Goal: Check status: Check status

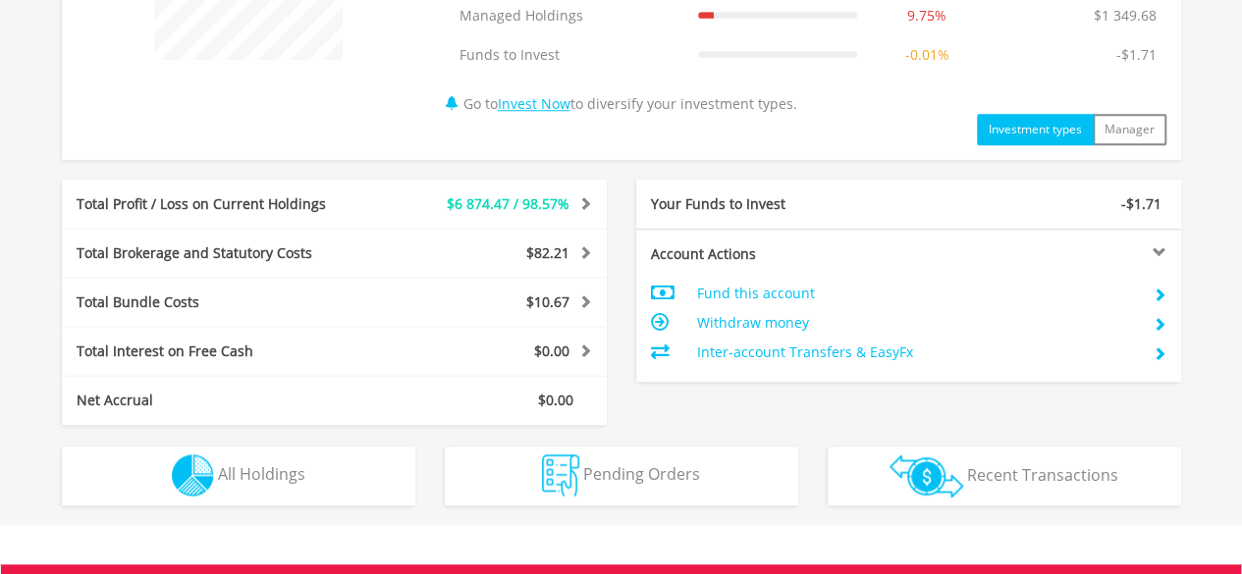
scroll to position [946, 0]
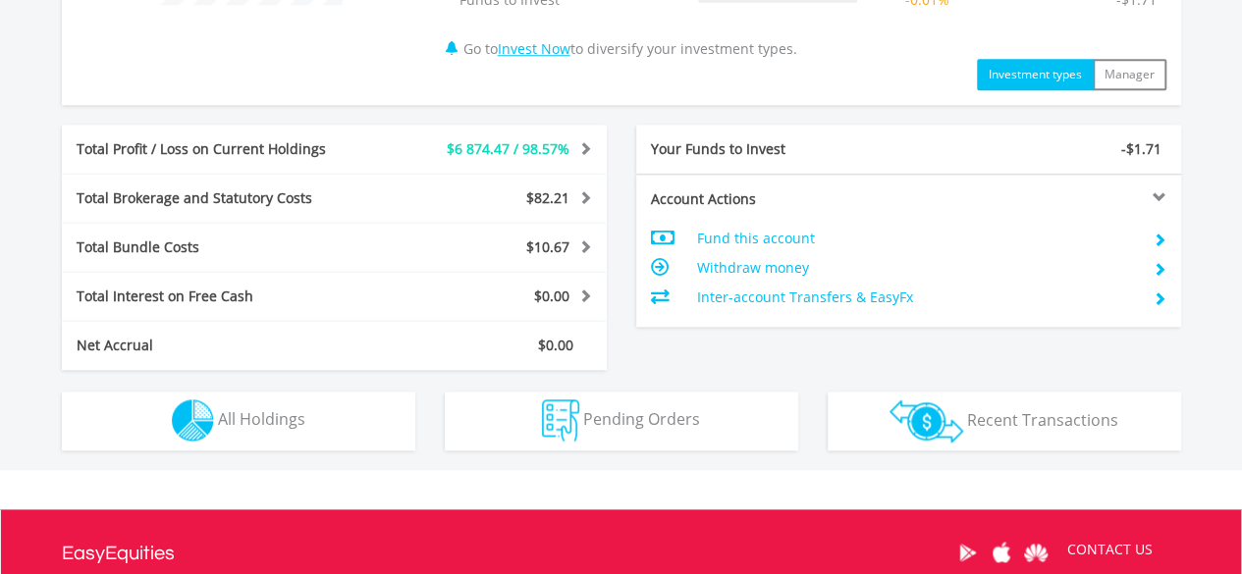
drag, startPoint x: 1253, startPoint y: 117, endPoint x: 1256, endPoint y: 410, distance: 293.5
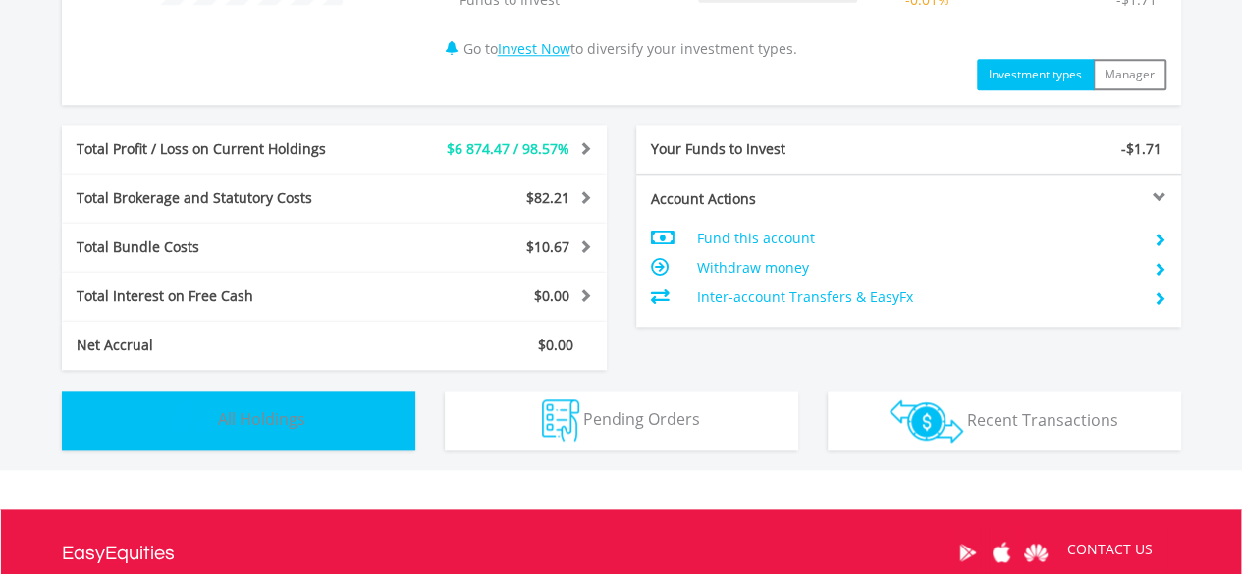
click at [304, 417] on button "Holdings All Holdings" at bounding box center [238, 421] width 353 height 59
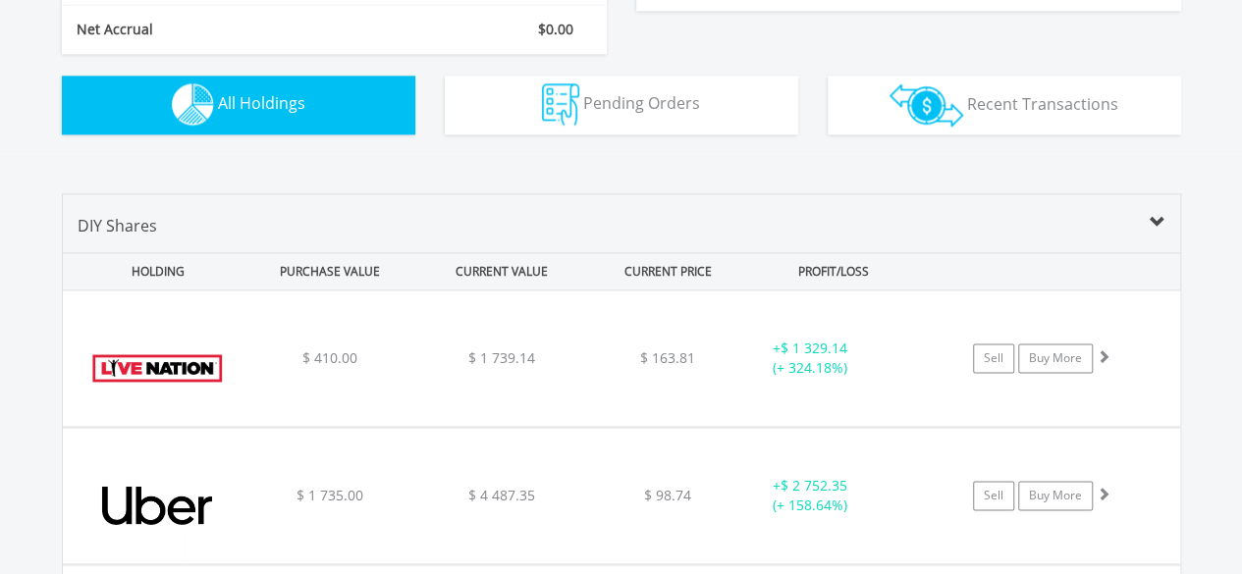
scroll to position [0, 0]
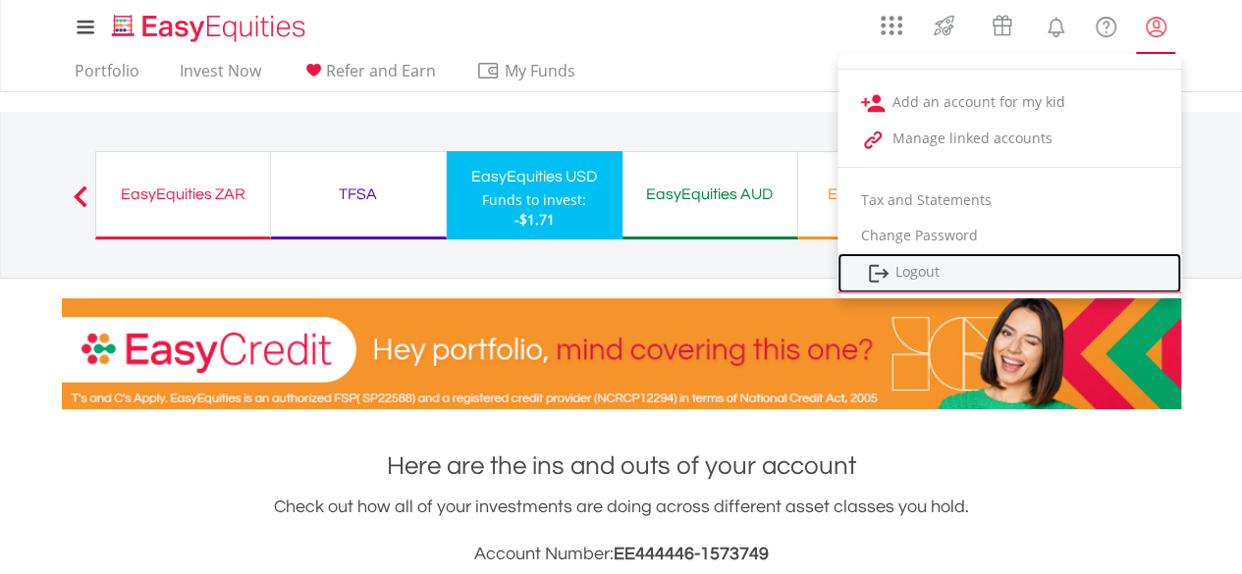
click at [914, 266] on link "Logout" at bounding box center [1009, 273] width 344 height 40
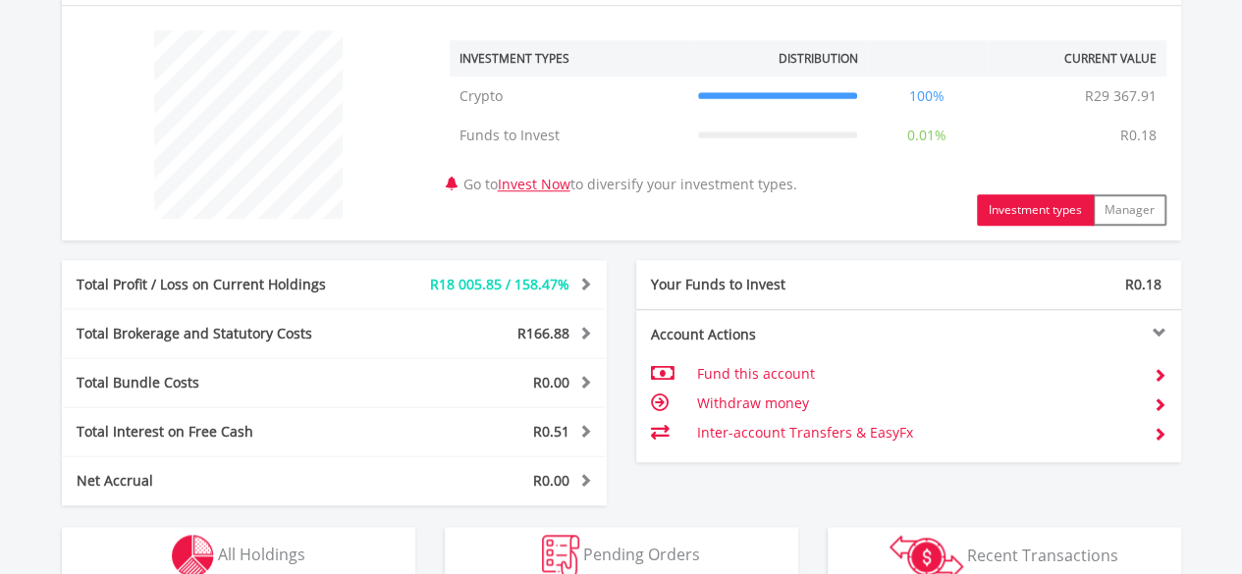
scroll to position [868, 0]
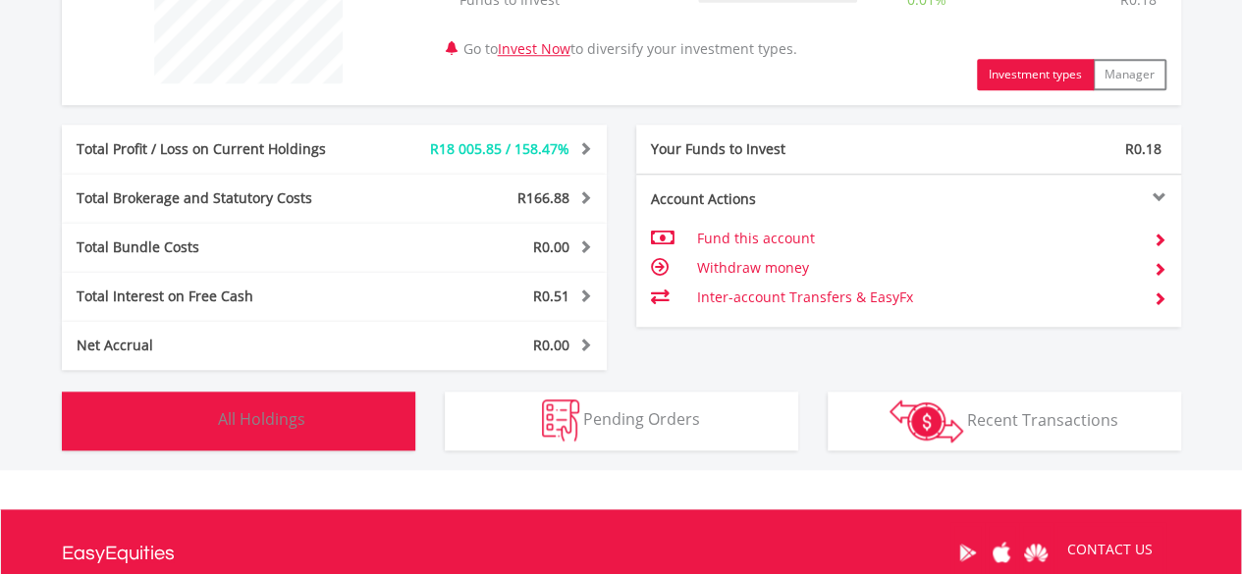
click at [313, 427] on button "Holdings All Holdings" at bounding box center [238, 421] width 353 height 59
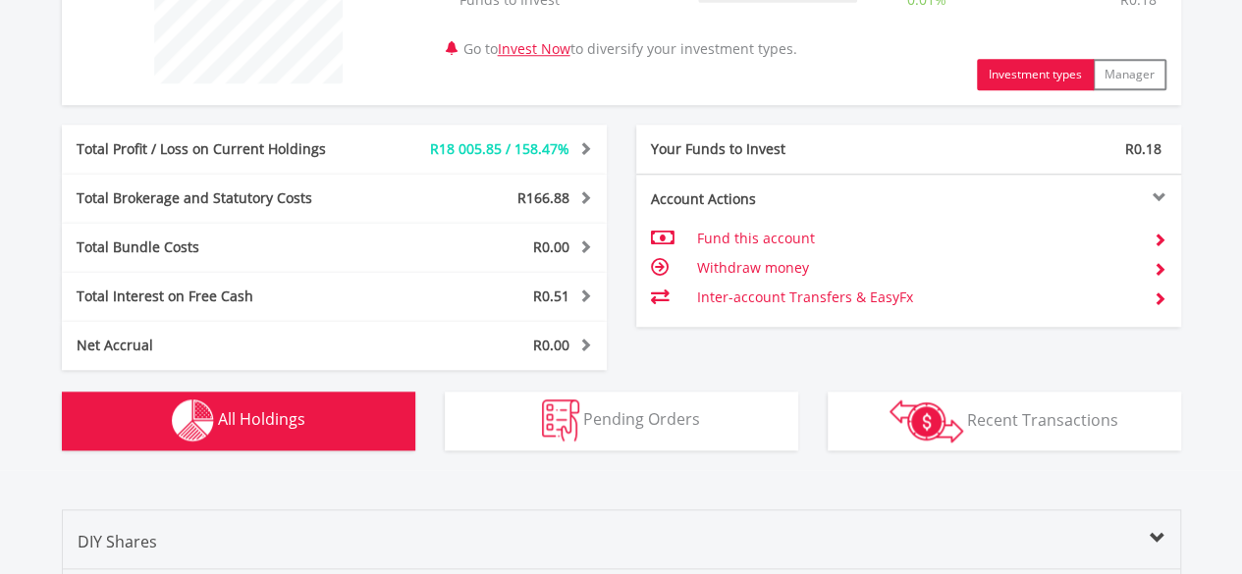
scroll to position [1361, 0]
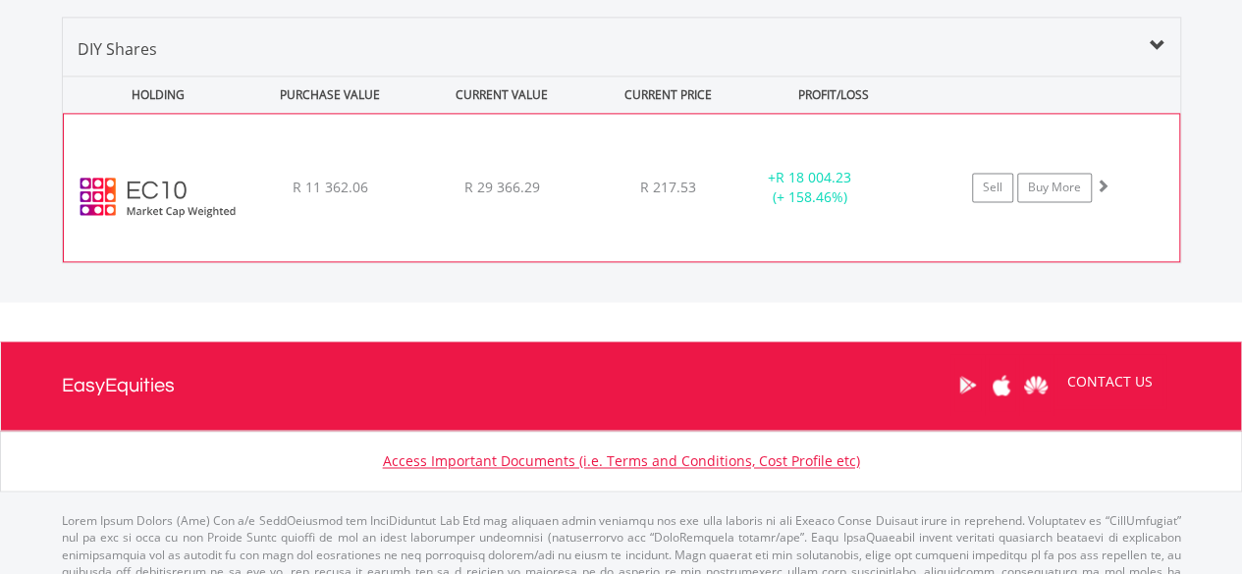
click at [600, 201] on div "﻿ EasyCrypto 10 R 11 362.06 R 29 366.29 R 217.53 + R 18 004.23 (+ 158.46%) Sell…" at bounding box center [621, 187] width 1115 height 147
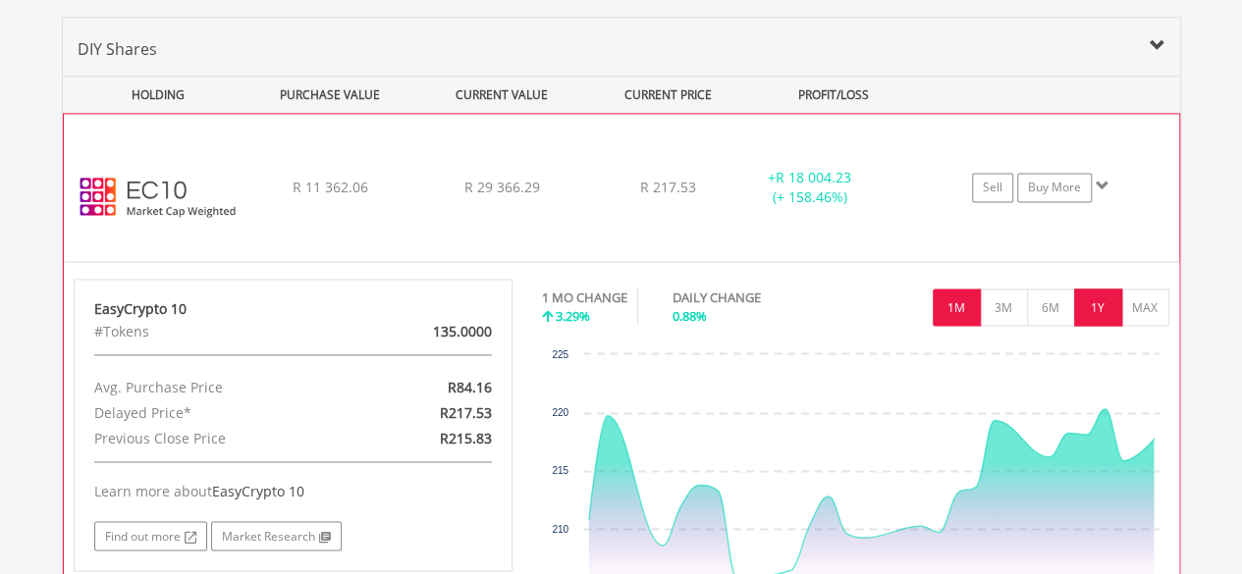
click at [1103, 307] on button "1Y" at bounding box center [1098, 307] width 48 height 37
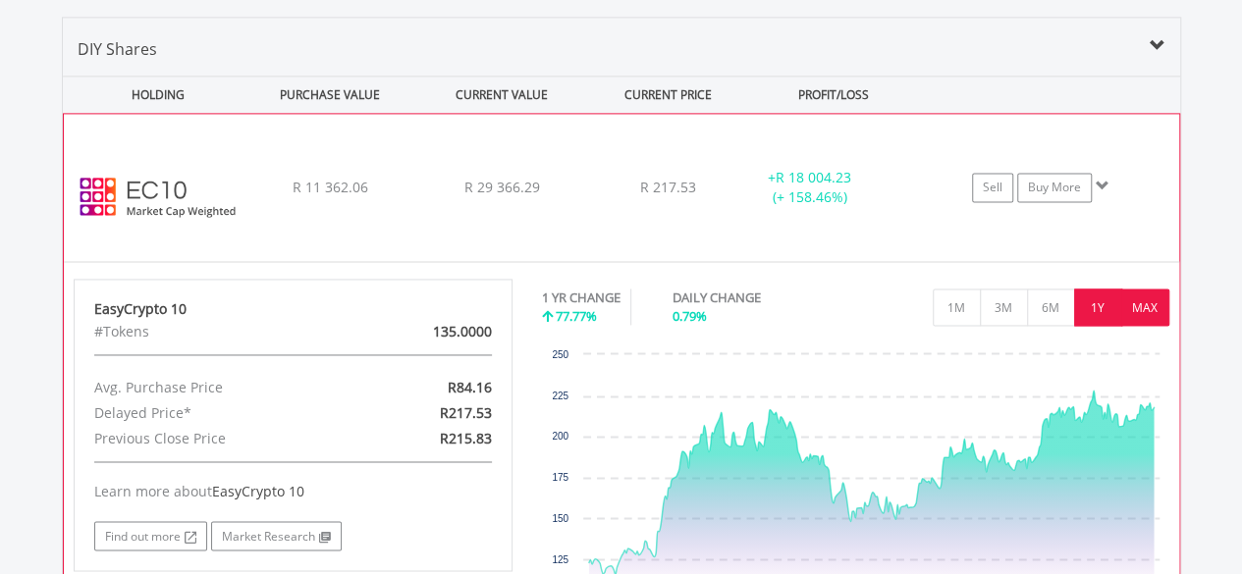
click at [1139, 310] on button "MAX" at bounding box center [1145, 307] width 48 height 37
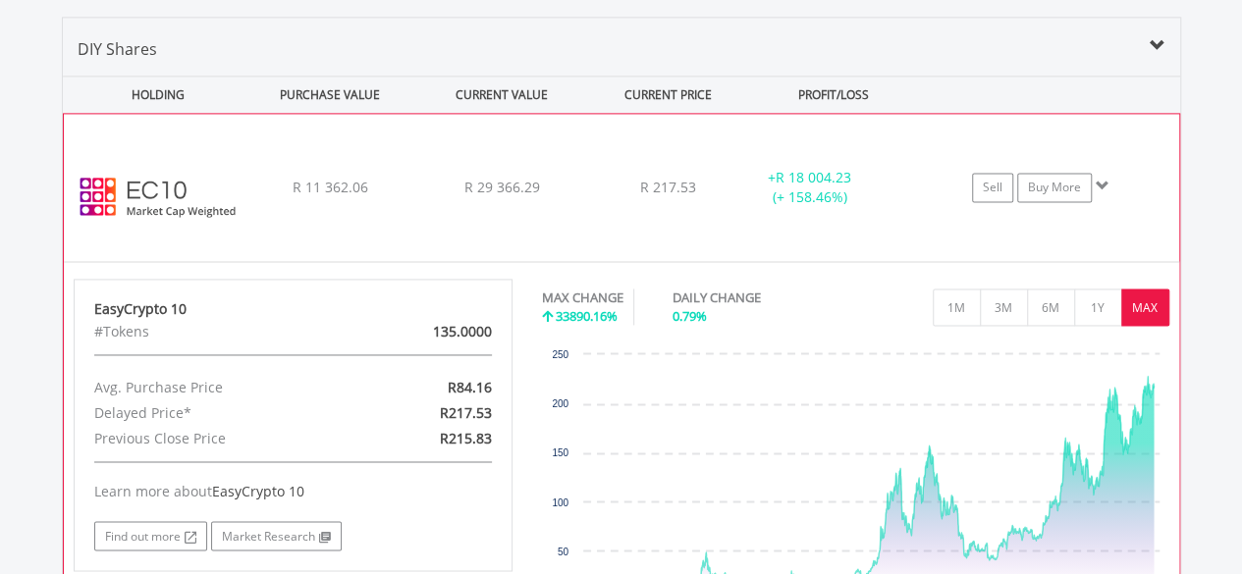
click at [732, 217] on div "﻿ EasyCrypto 10 R 11 362.06 R 29 366.29 R 217.53 + R 18 004.23 (+ 158.46%) Sell…" at bounding box center [621, 187] width 1115 height 147
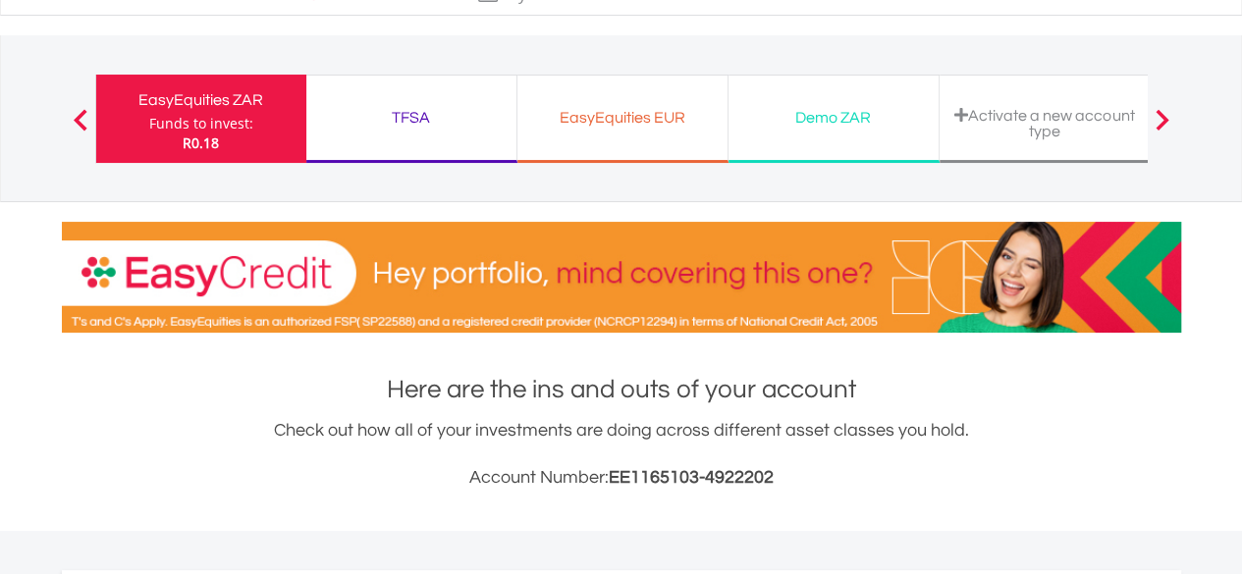
scroll to position [0, 0]
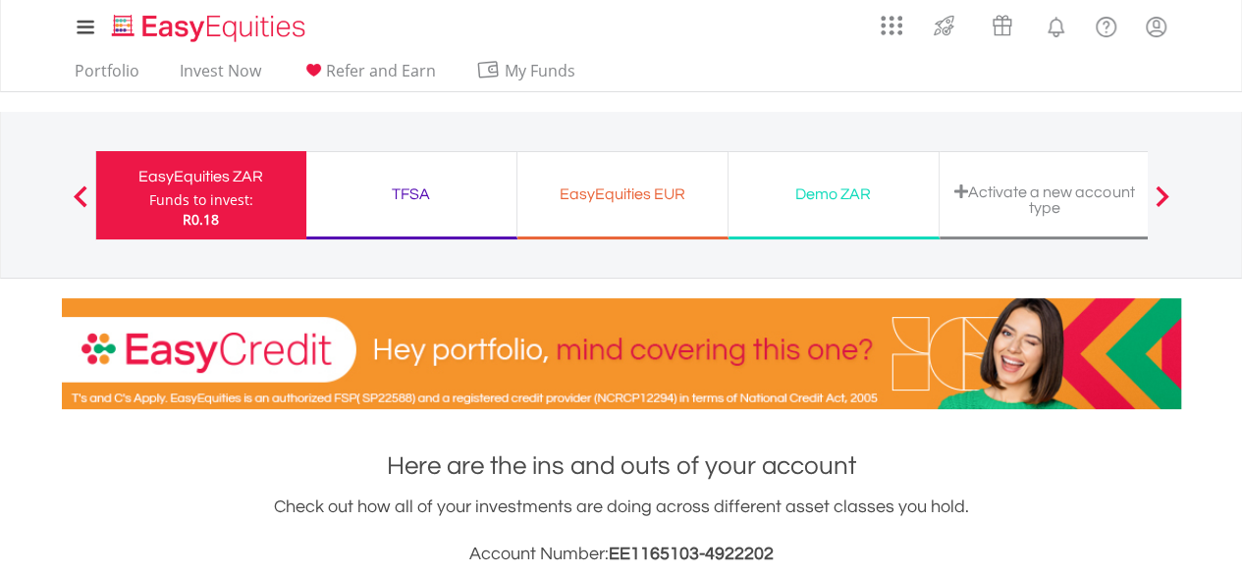
click at [379, 208] on div "TFSA Funds to invest: R0.18" at bounding box center [411, 195] width 211 height 88
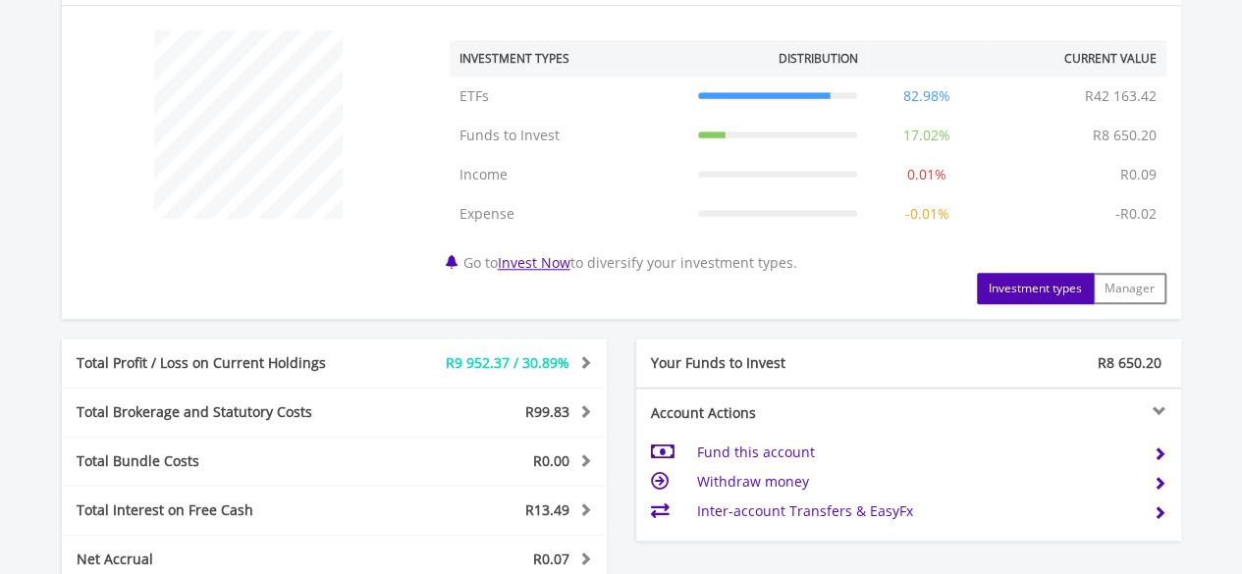
scroll to position [976, 0]
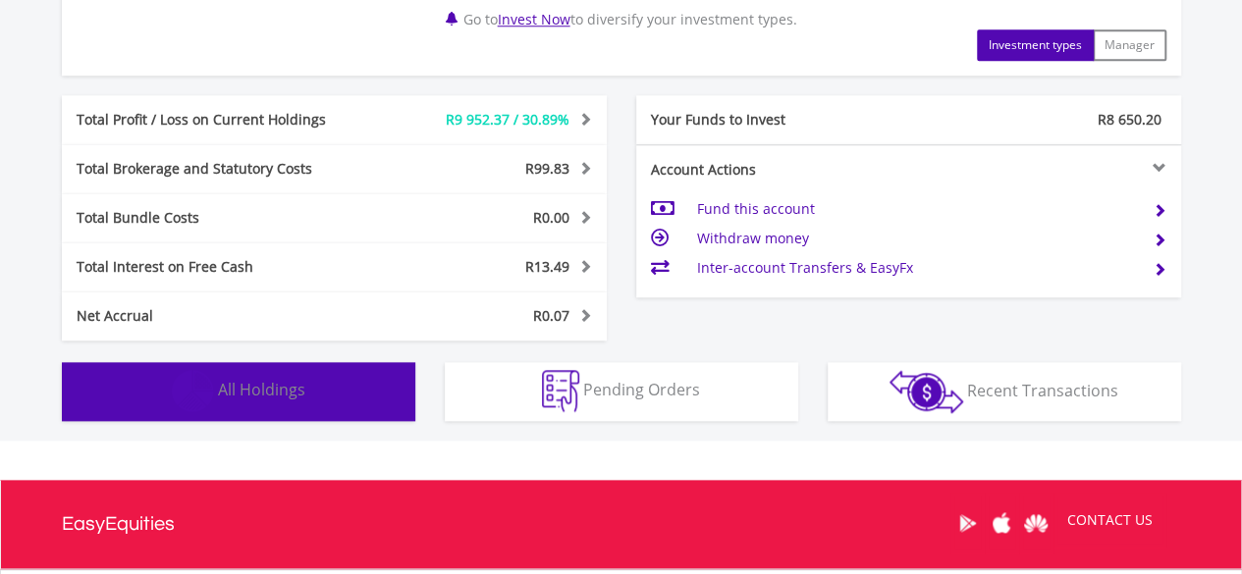
click at [374, 381] on button "Holdings All Holdings" at bounding box center [238, 391] width 353 height 59
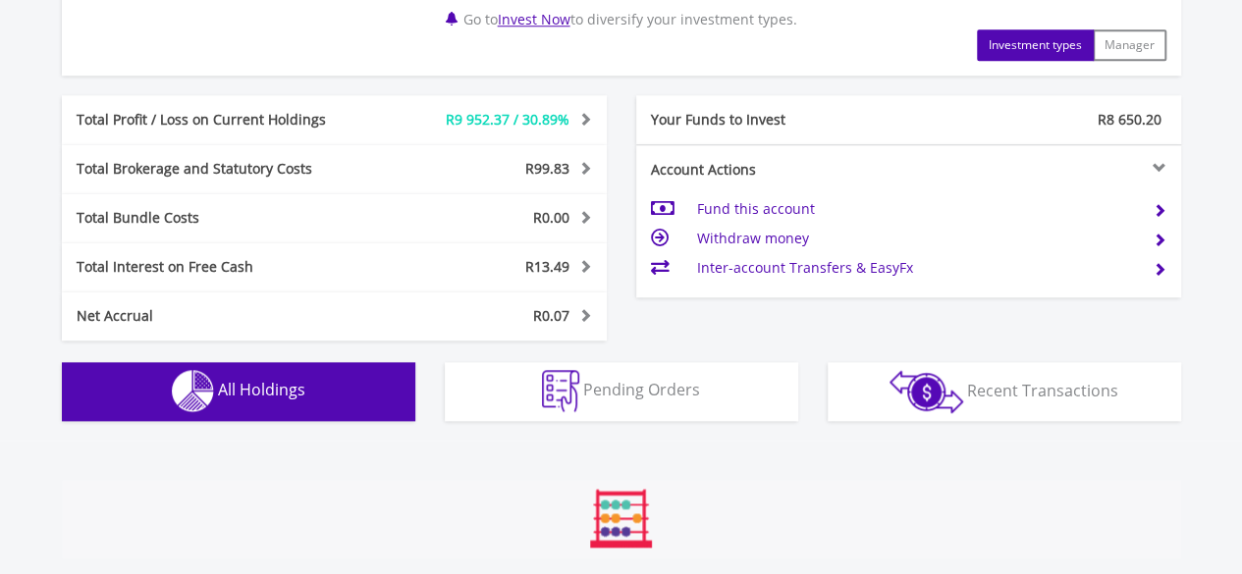
scroll to position [1455, 0]
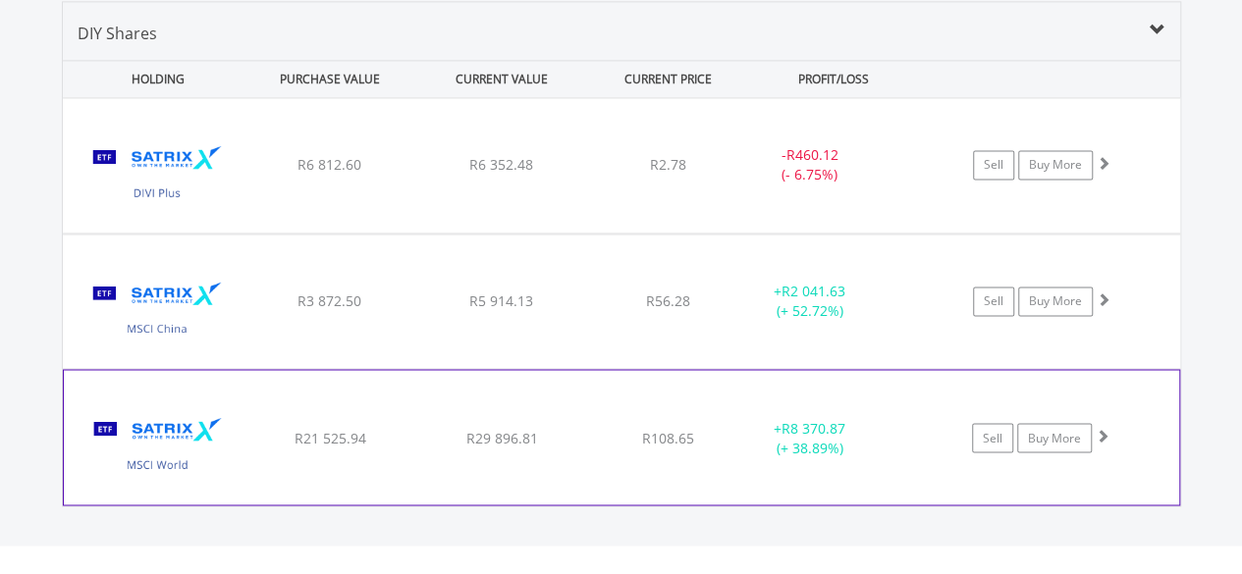
click at [400, 401] on div "﻿ Satrix MSCI World ETF R21 525.94 R29 896.81 R108.65 + R8 370.87 (+ 38.89%) Se…" at bounding box center [621, 437] width 1115 height 134
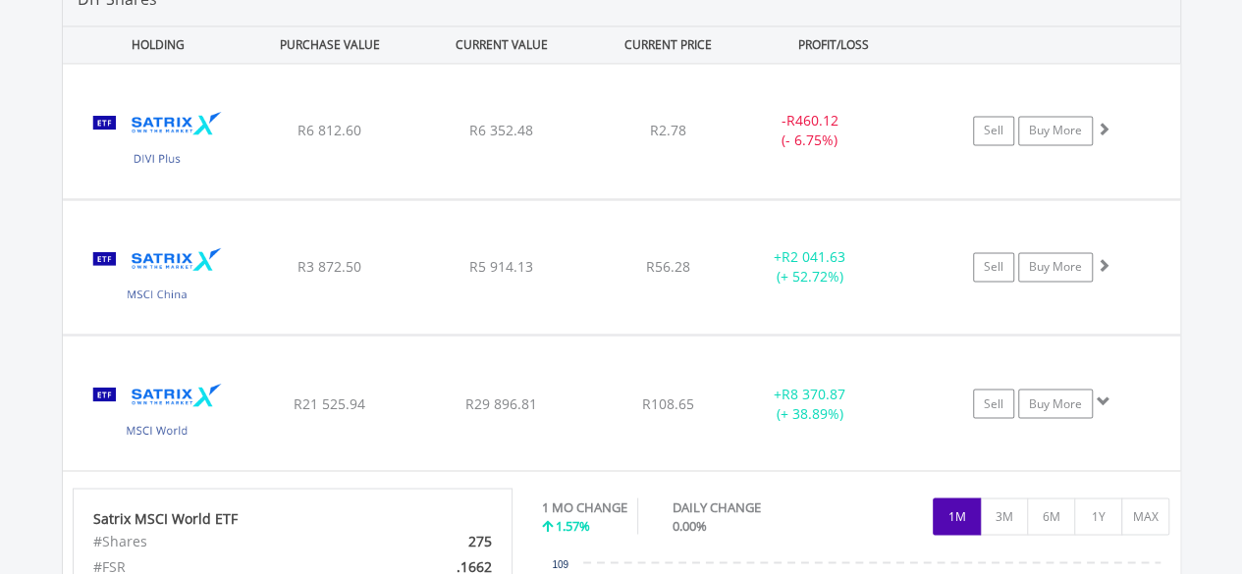
scroll to position [1506, 0]
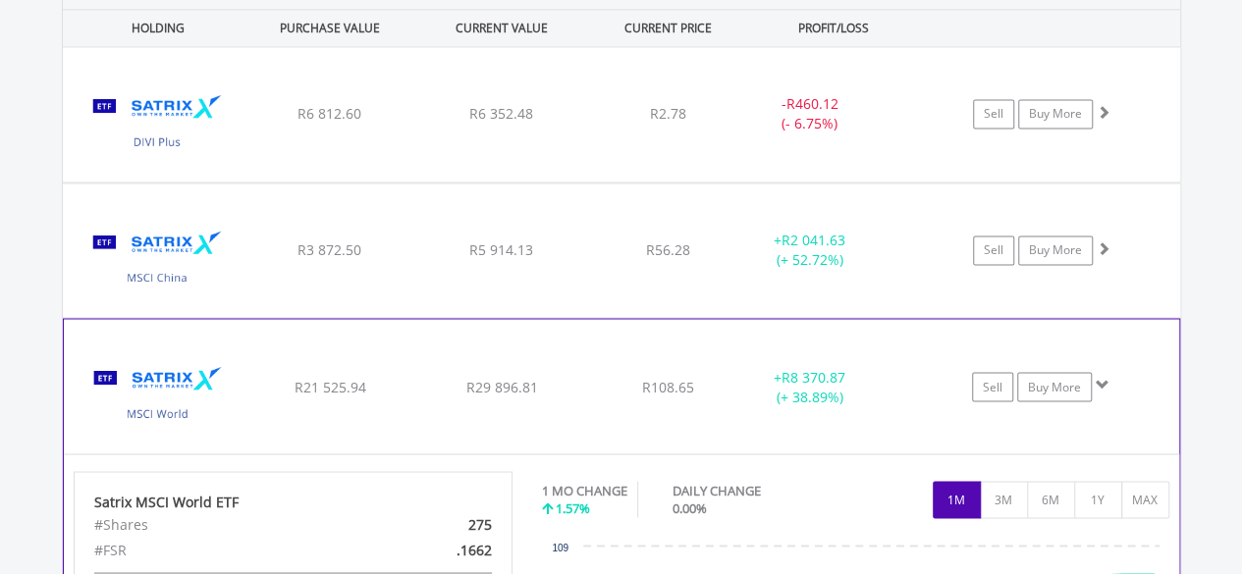
click at [660, 363] on div "﻿ Satrix MSCI World ETF R21 525.94 R29 896.81 R108.65 + R8 370.87 (+ 38.89%) Se…" at bounding box center [621, 386] width 1115 height 134
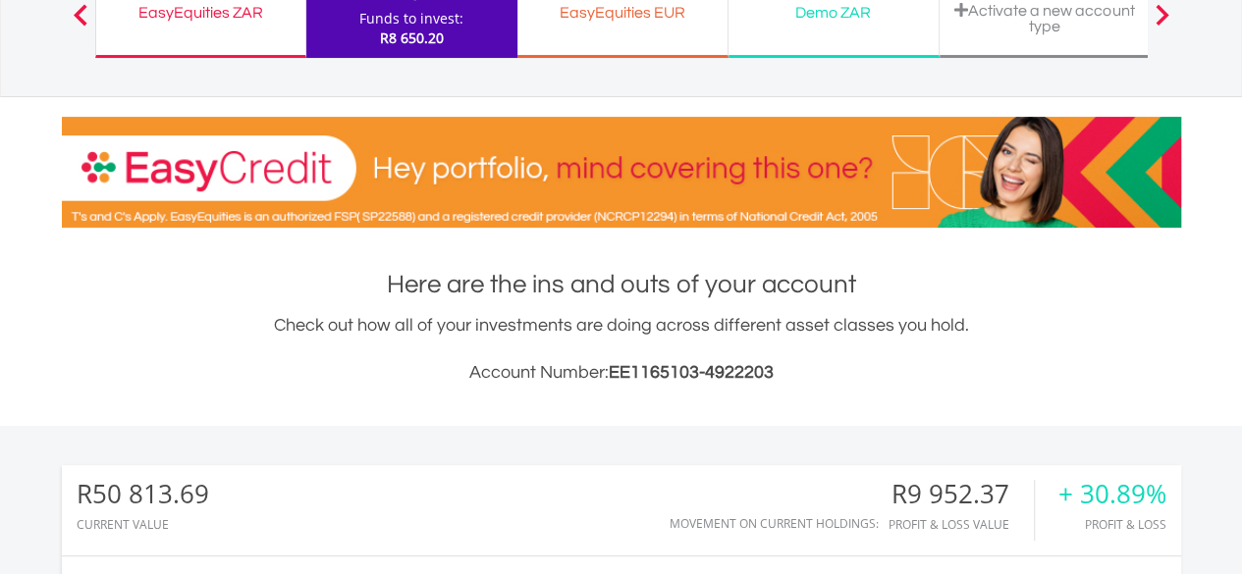
scroll to position [0, 0]
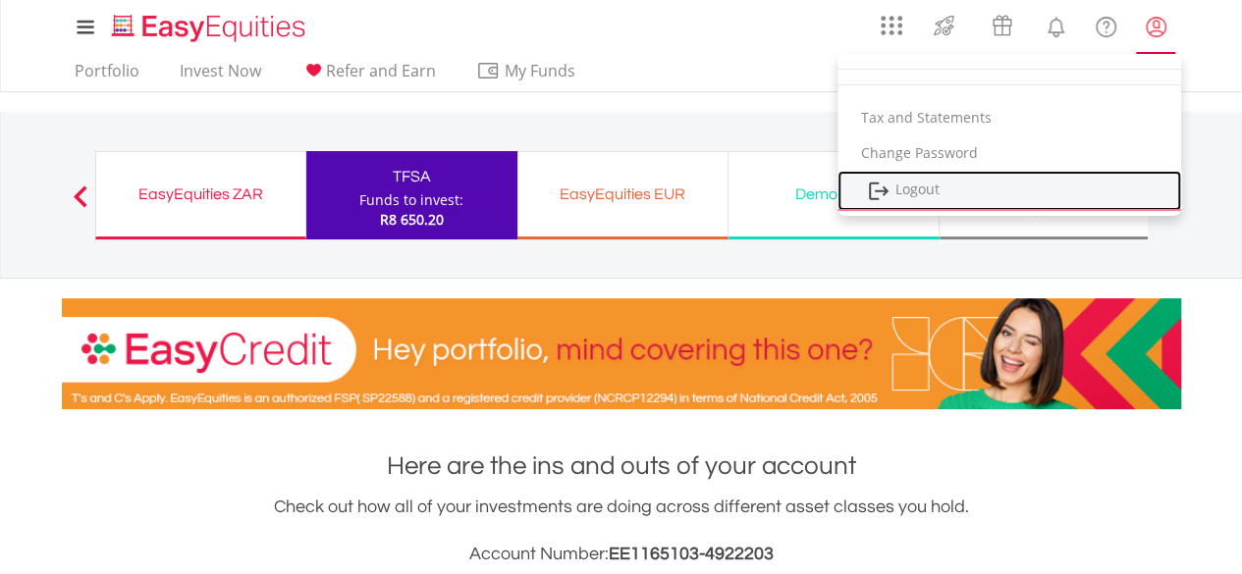
click at [960, 186] on link "Logout" at bounding box center [1009, 191] width 344 height 40
